Goal: Task Accomplishment & Management: Use online tool/utility

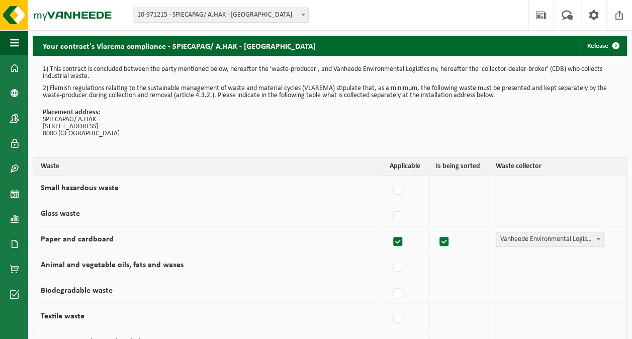
drag, startPoint x: 18, startPoint y: 68, endPoint x: 71, endPoint y: 113, distance: 69.9
click at [18, 67] on span at bounding box center [14, 67] width 9 height 25
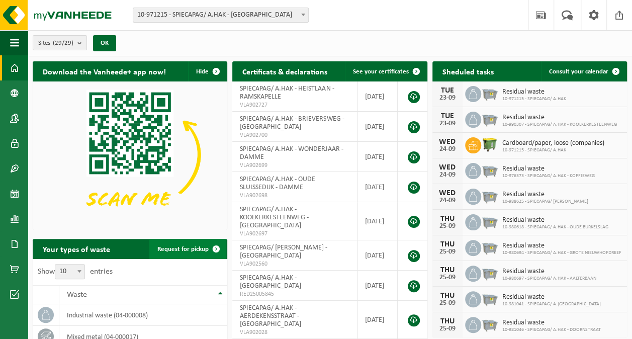
click at [165, 247] on span "Request for pickup" at bounding box center [182, 249] width 51 height 7
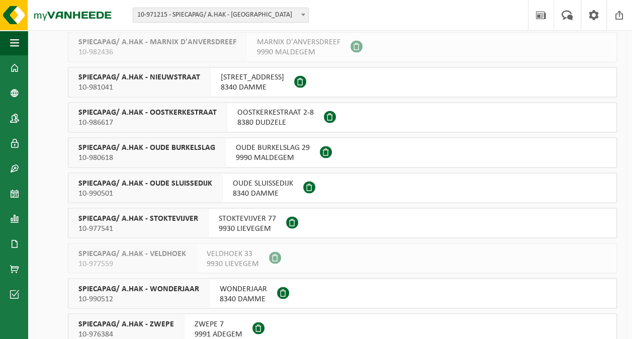
scroll to position [815, 0]
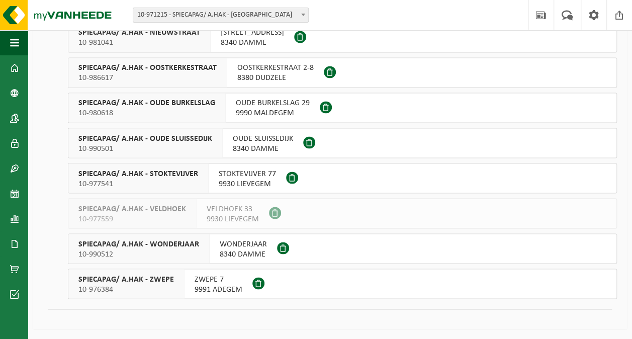
click at [217, 287] on span "9991 ADEGEM" at bounding box center [219, 289] width 48 height 10
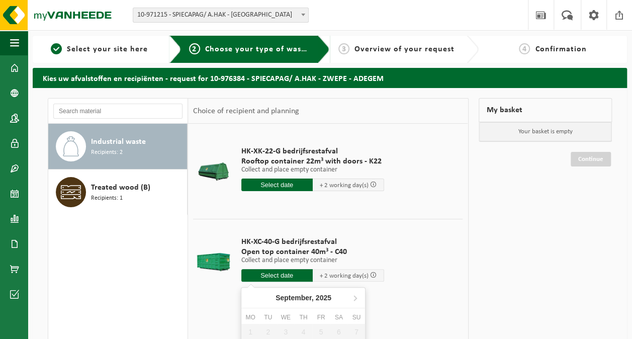
click at [271, 275] on input "text" at bounding box center [276, 275] width 71 height 13
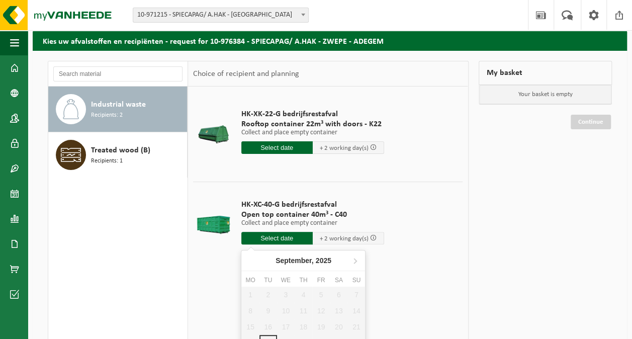
scroll to position [151, 0]
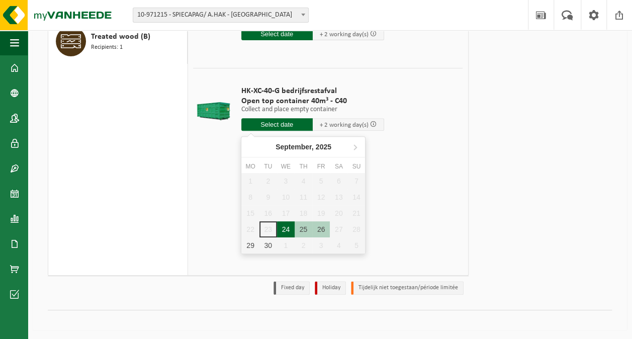
click at [286, 232] on div "24" at bounding box center [286, 229] width 18 height 16
type input "From 2025-09-24"
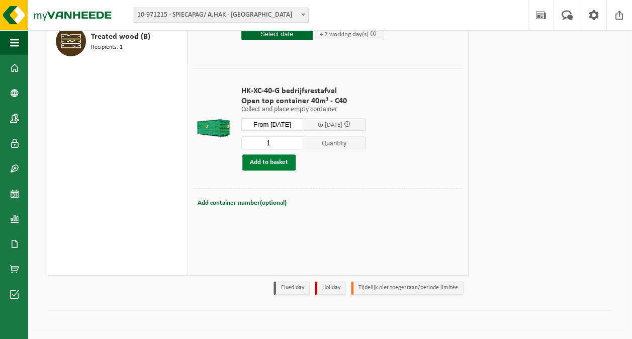
click at [261, 163] on button "Add to basket" at bounding box center [268, 162] width 53 height 16
click at [579, 46] on link "Continue" at bounding box center [591, 51] width 40 height 15
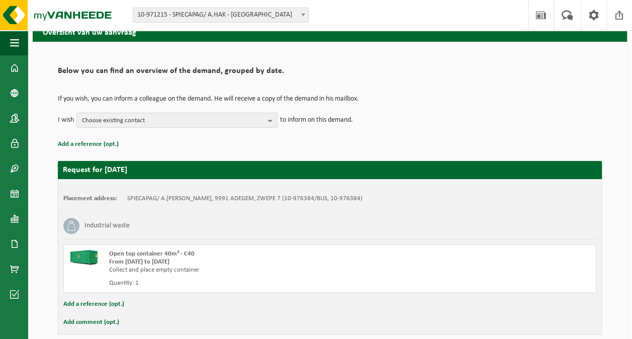
scroll to position [91, 0]
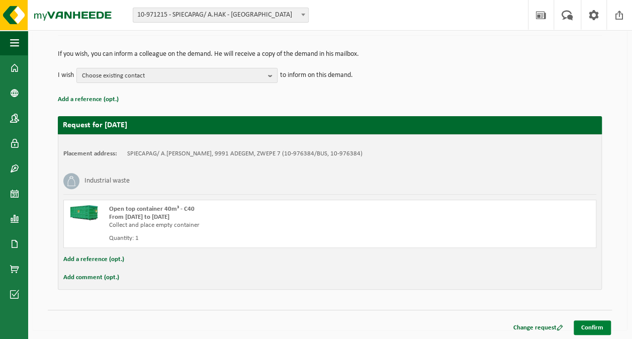
click at [593, 324] on link "Confirm" at bounding box center [592, 327] width 37 height 15
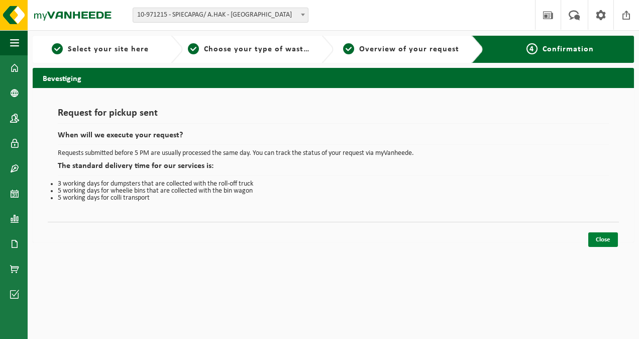
click at [601, 237] on link "Close" at bounding box center [604, 239] width 30 height 15
